Goal: Information Seeking & Learning: Learn about a topic

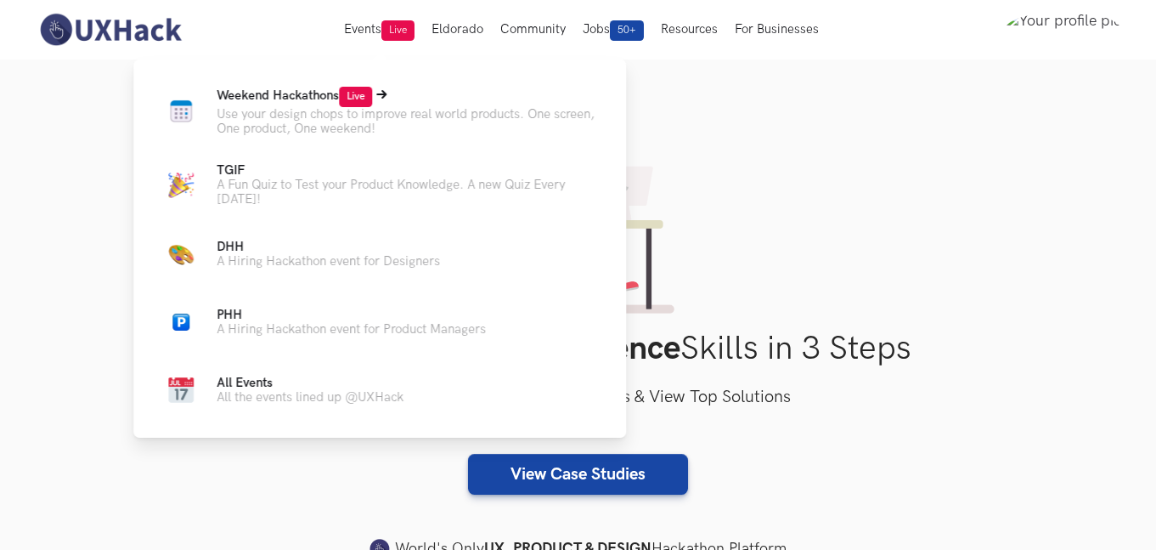
click at [384, 96] on icon at bounding box center [381, 94] width 10 height 10
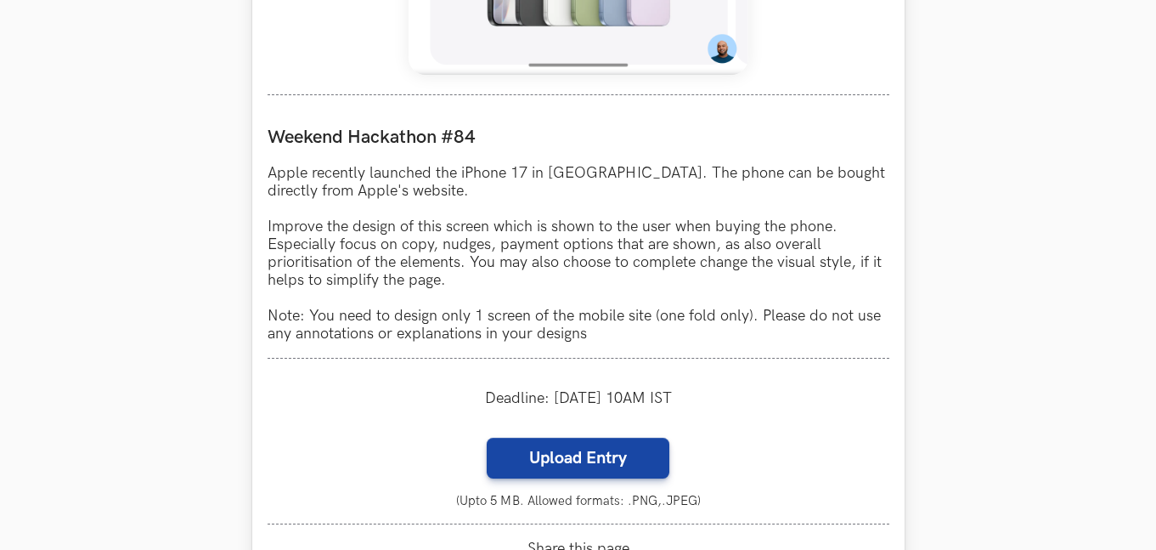
scroll to position [1457, 0]
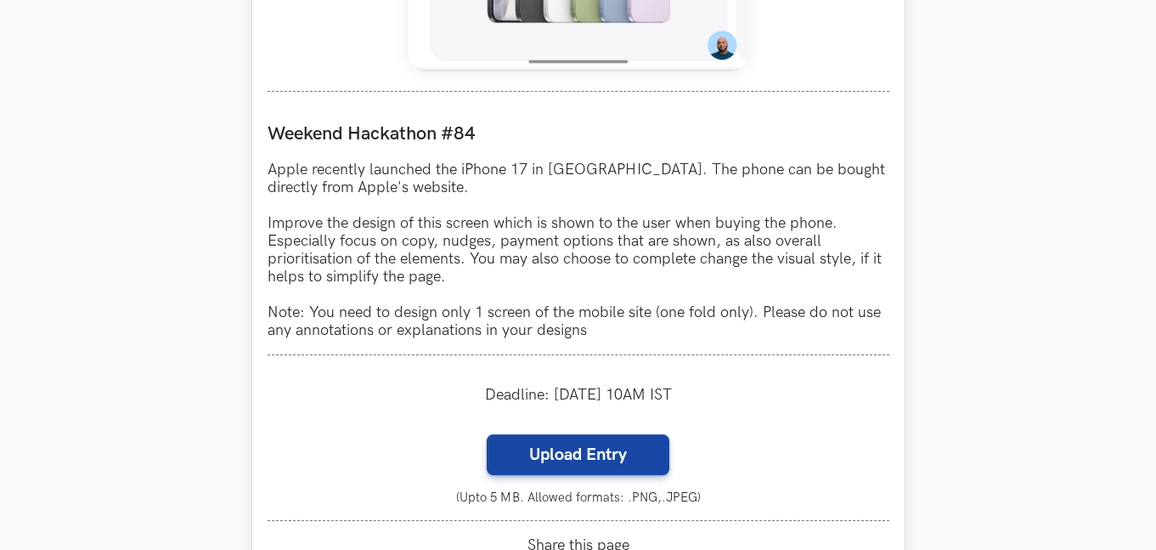
click at [520, 272] on p "Apple recently launched the iPhone 17 in India. The phone can be bought directl…" at bounding box center [579, 250] width 622 height 178
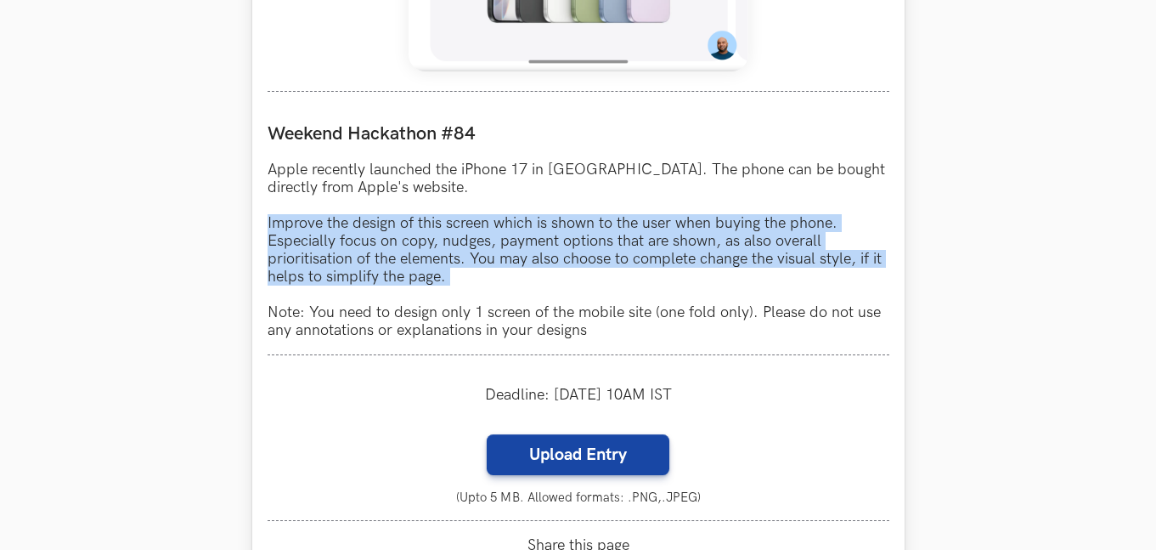
click at [520, 272] on p "Apple recently launched the iPhone 17 in India. The phone can be bought directl…" at bounding box center [579, 250] width 622 height 178
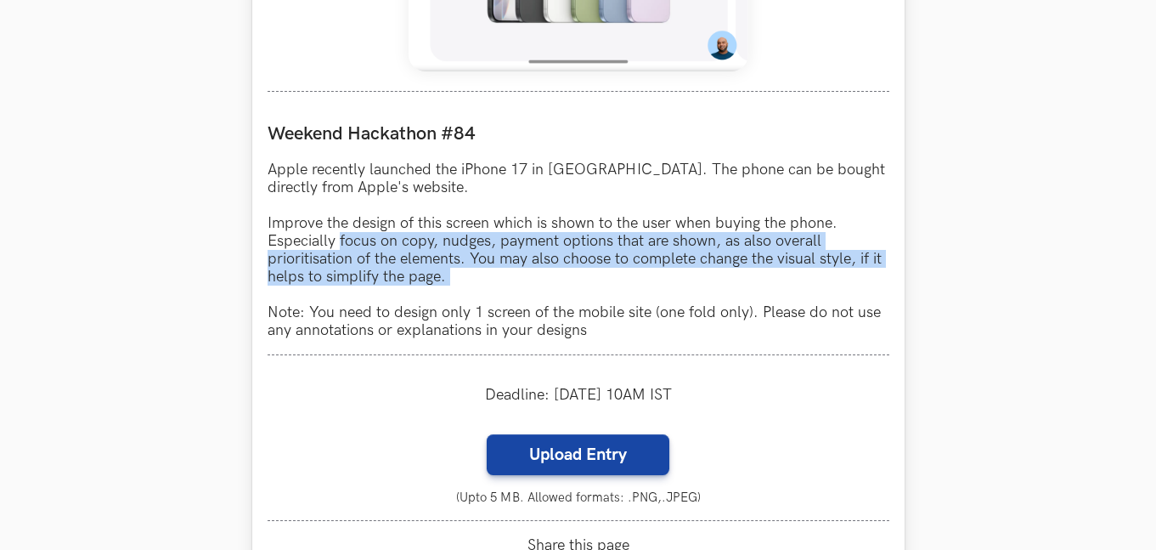
drag, startPoint x: 520, startPoint y: 272, endPoint x: 327, endPoint y: 232, distance: 196.9
click at [327, 232] on p "Apple recently launched the iPhone 17 in India. The phone can be bought directl…" at bounding box center [579, 250] width 622 height 178
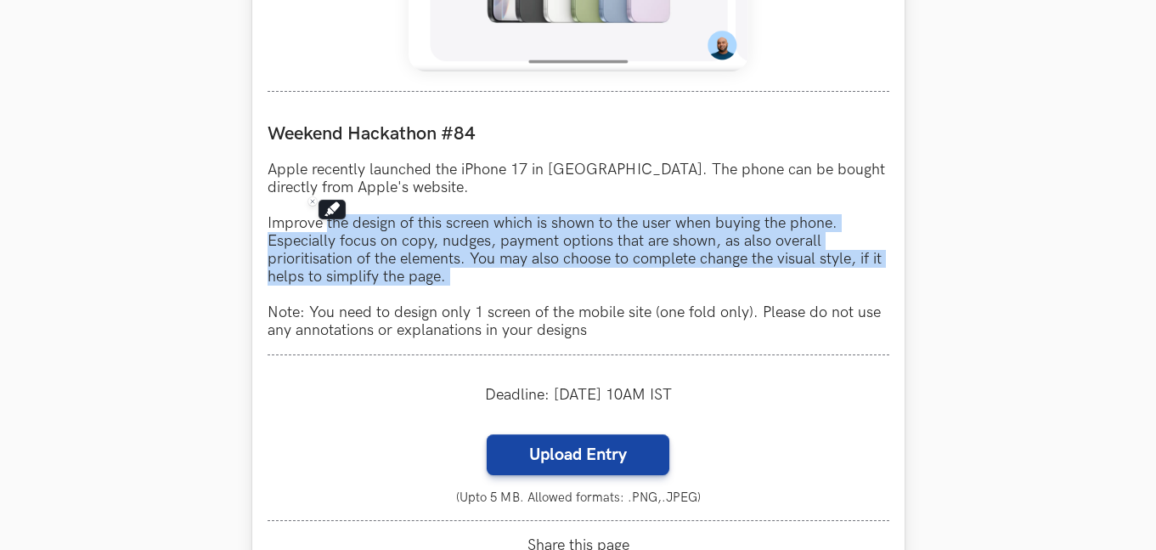
click at [327, 232] on p "Apple recently launched the iPhone 17 in India. The phone can be bought directl…" at bounding box center [579, 250] width 622 height 178
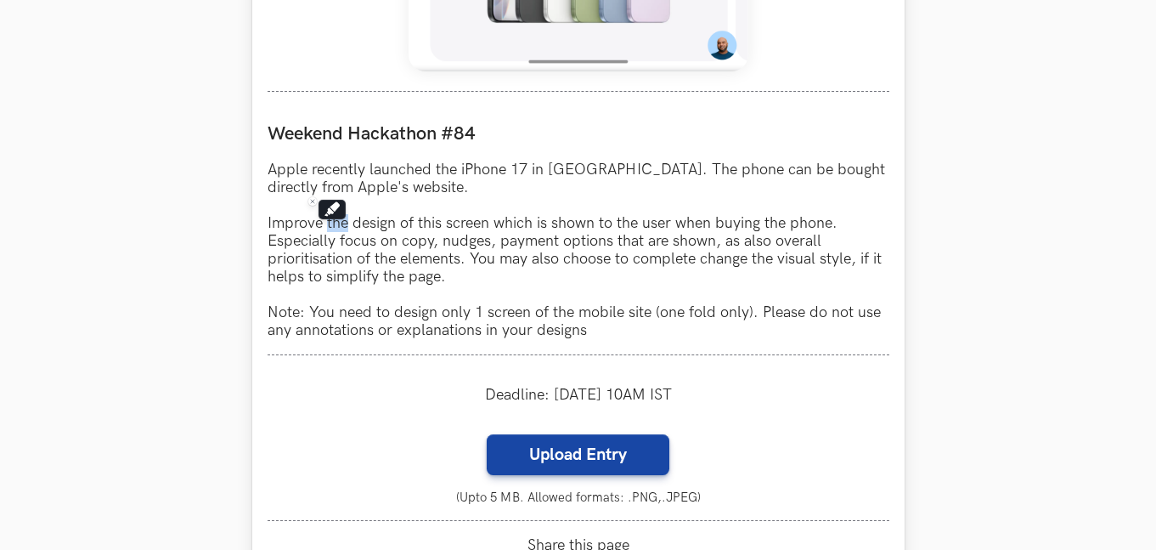
click at [327, 232] on p "Apple recently launched the iPhone 17 in India. The phone can be bought directl…" at bounding box center [579, 250] width 622 height 178
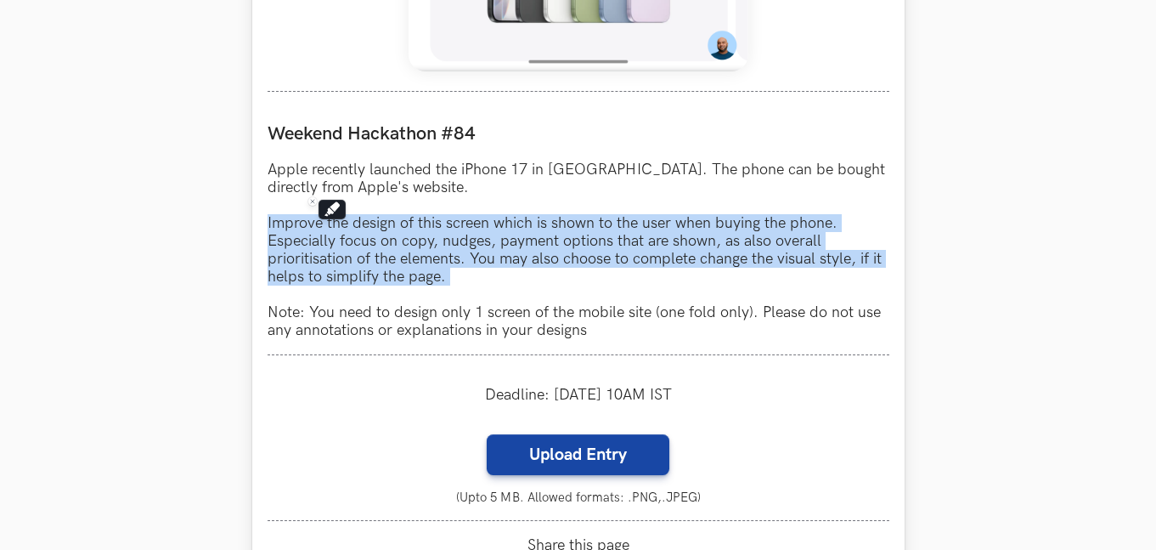
drag, startPoint x: 327, startPoint y: 232, endPoint x: 462, endPoint y: 273, distance: 141.1
click at [462, 273] on p "Apple recently launched the iPhone 17 in India. The phone can be bought directl…" at bounding box center [579, 250] width 622 height 178
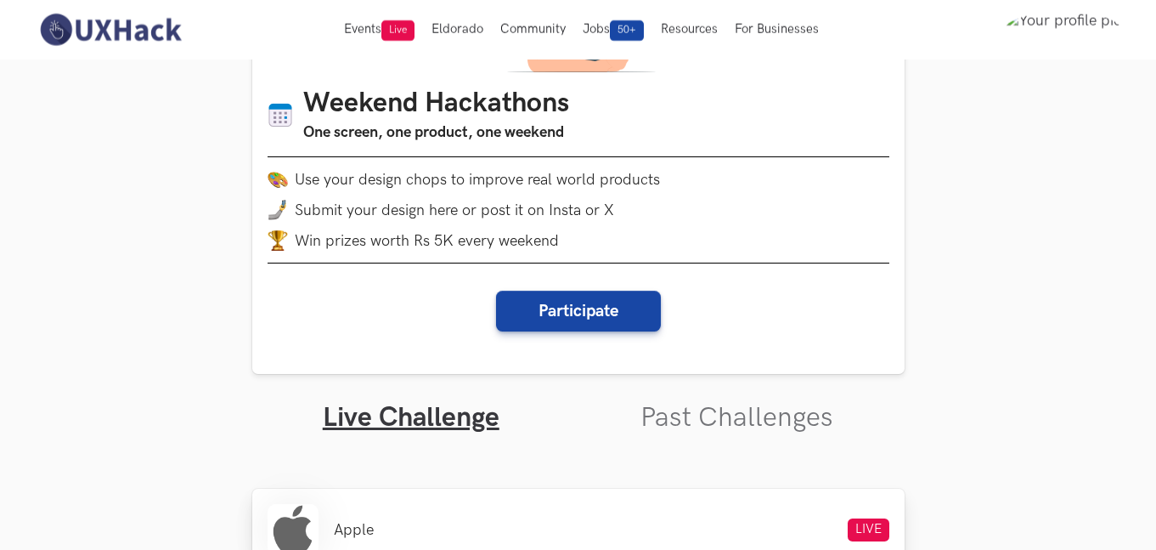
scroll to position [0, 0]
